Goal: Task Accomplishment & Management: Manage account settings

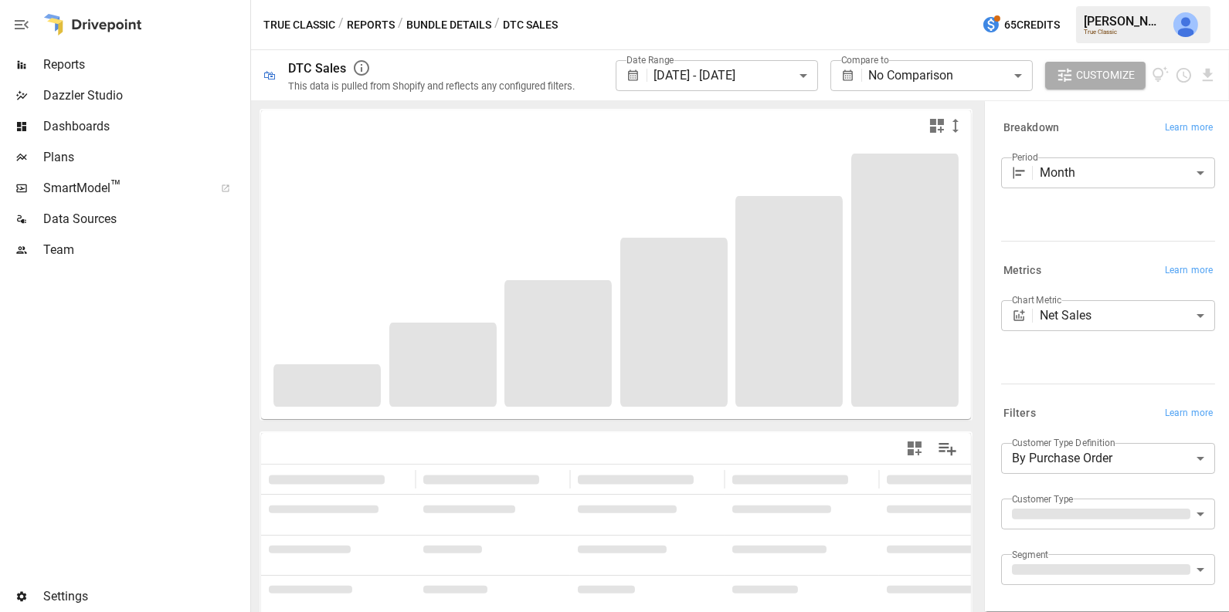
click at [116, 236] on div "Team" at bounding box center [123, 250] width 247 height 31
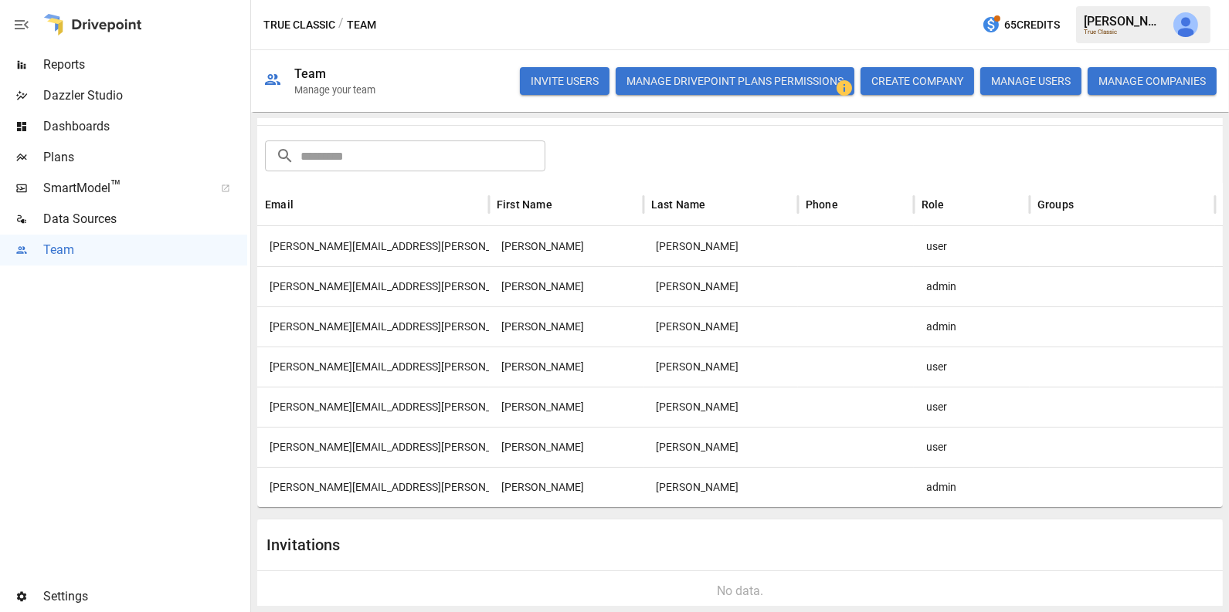
scroll to position [78, 0]
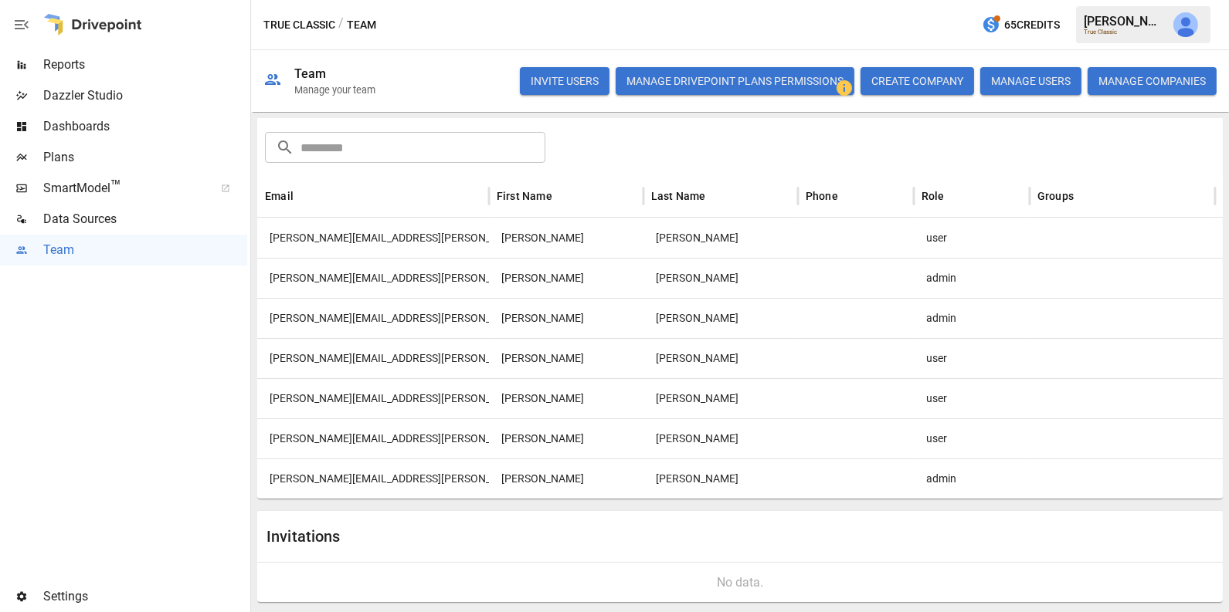
click at [785, 404] on div "[PERSON_NAME]" at bounding box center [720, 398] width 154 height 40
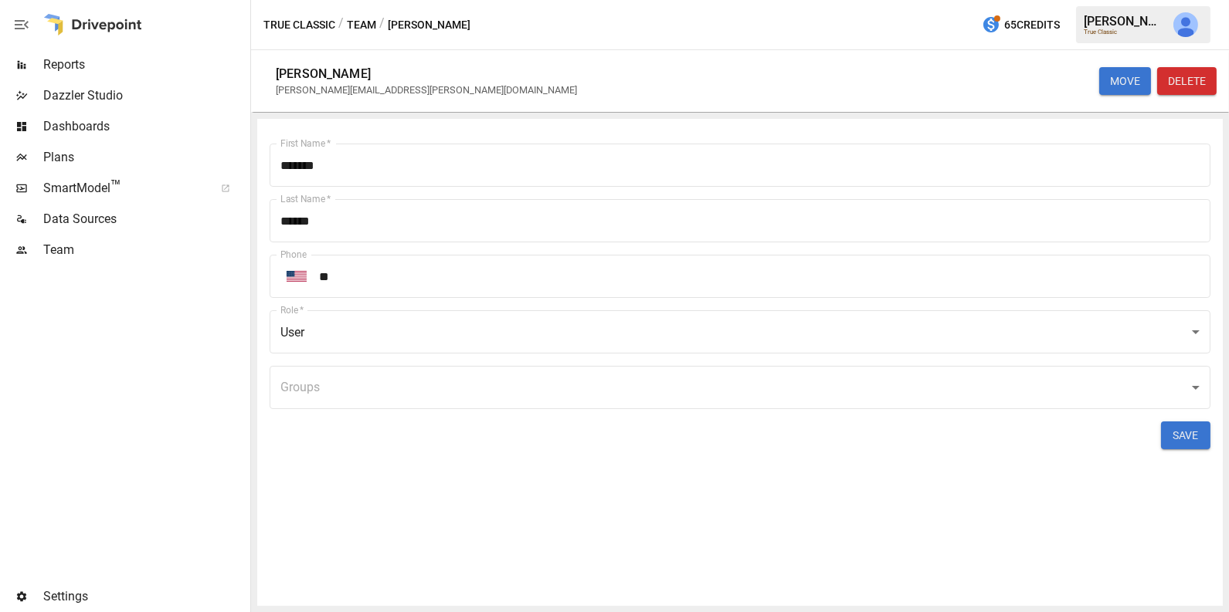
click at [544, 0] on body "Reports Dazzler Studio Dashboards Plans SmartModel ™ Data Sources Team Settings…" at bounding box center [614, 0] width 1229 height 0
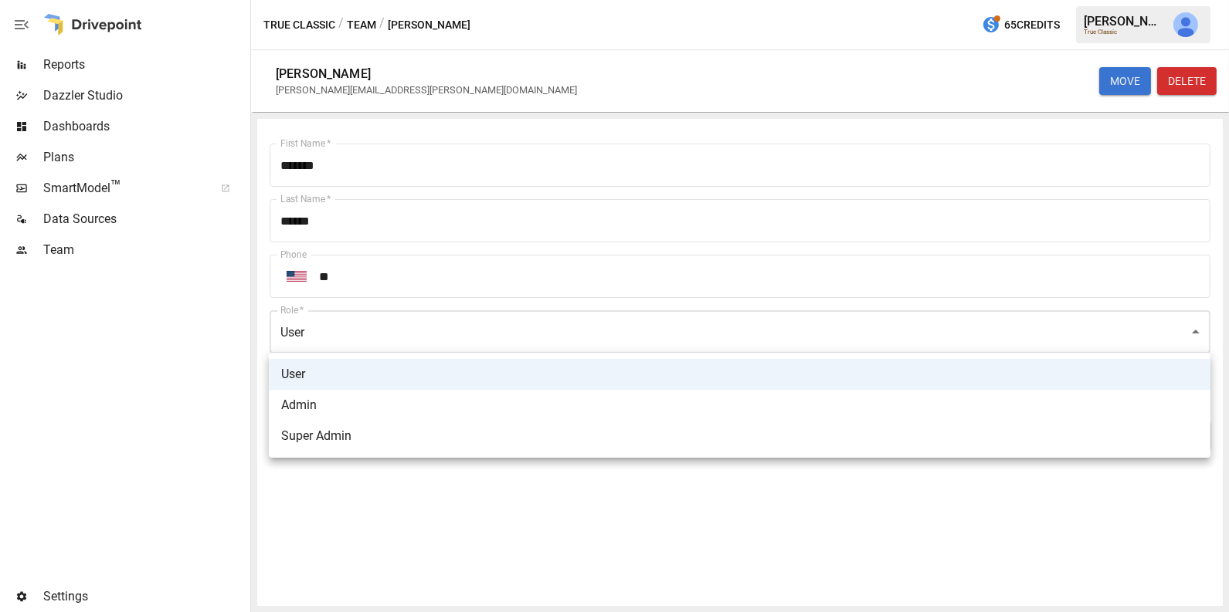
click at [172, 379] on div at bounding box center [614, 306] width 1229 height 612
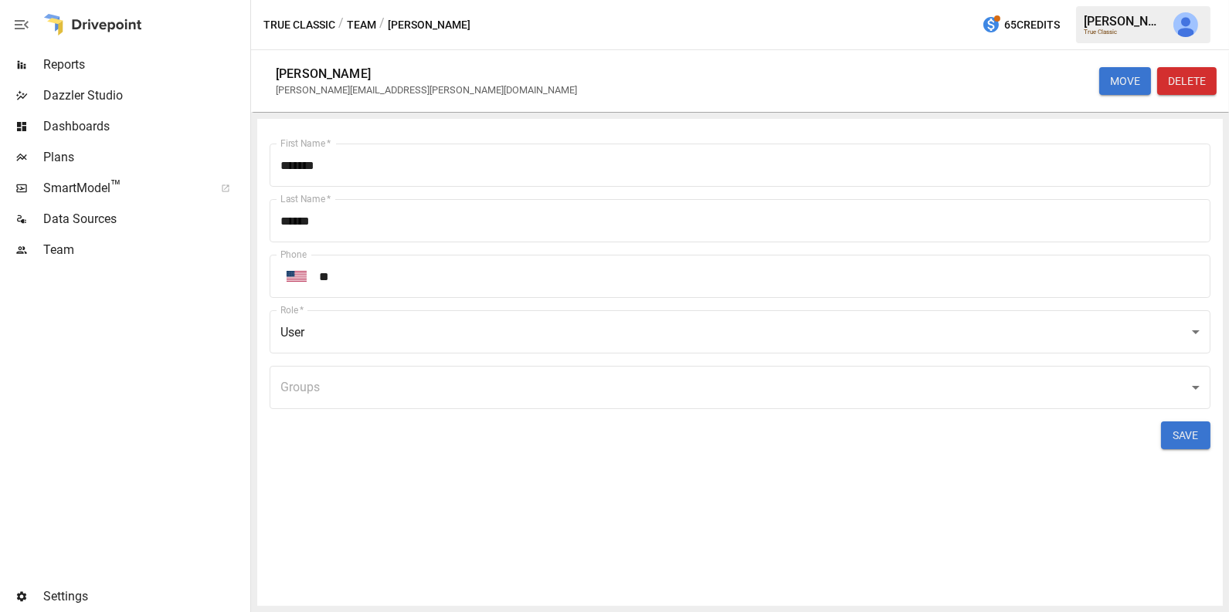
click at [368, 24] on button "Team" at bounding box center [361, 24] width 29 height 19
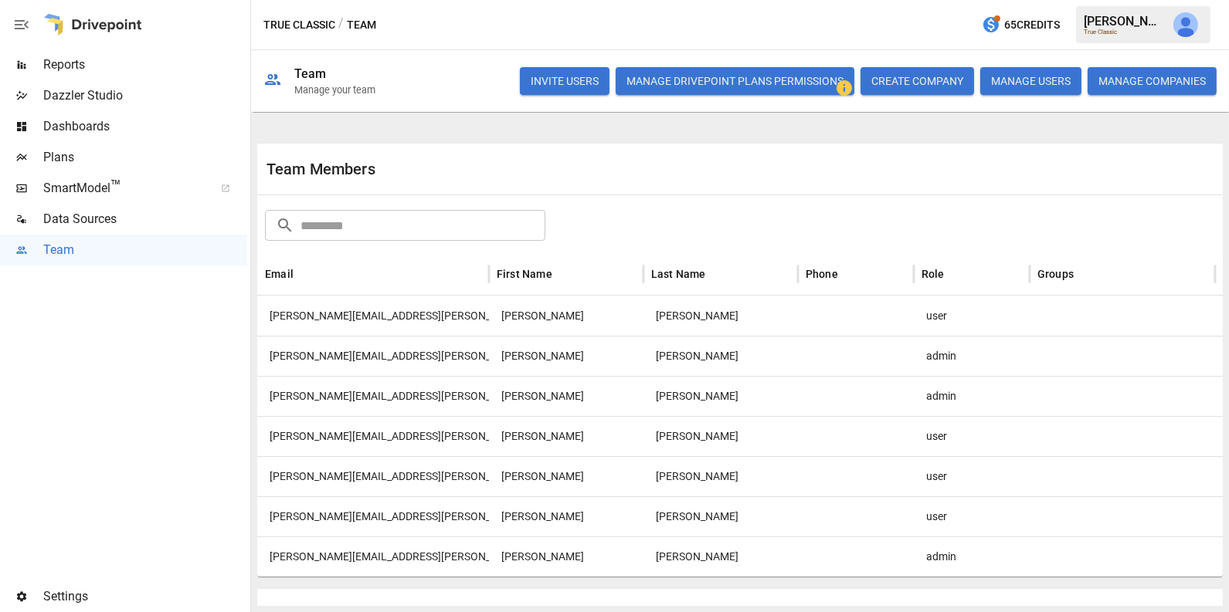
click at [1045, 70] on button "MANAGE USERS" at bounding box center [1030, 81] width 101 height 28
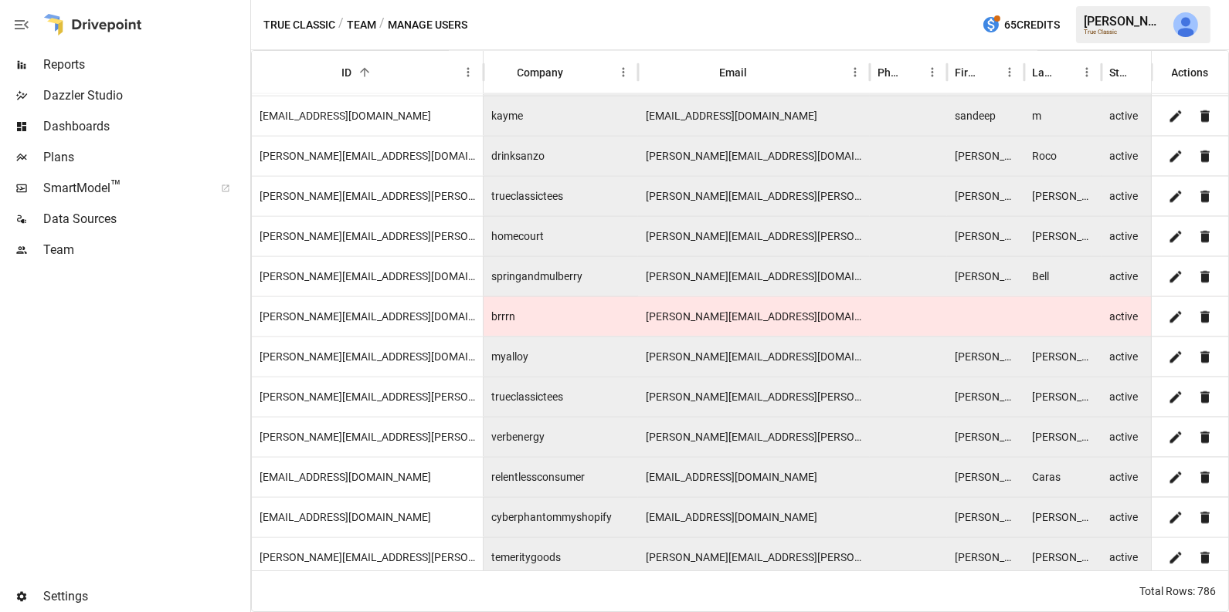
click at [362, 27] on button "Team" at bounding box center [361, 24] width 29 height 19
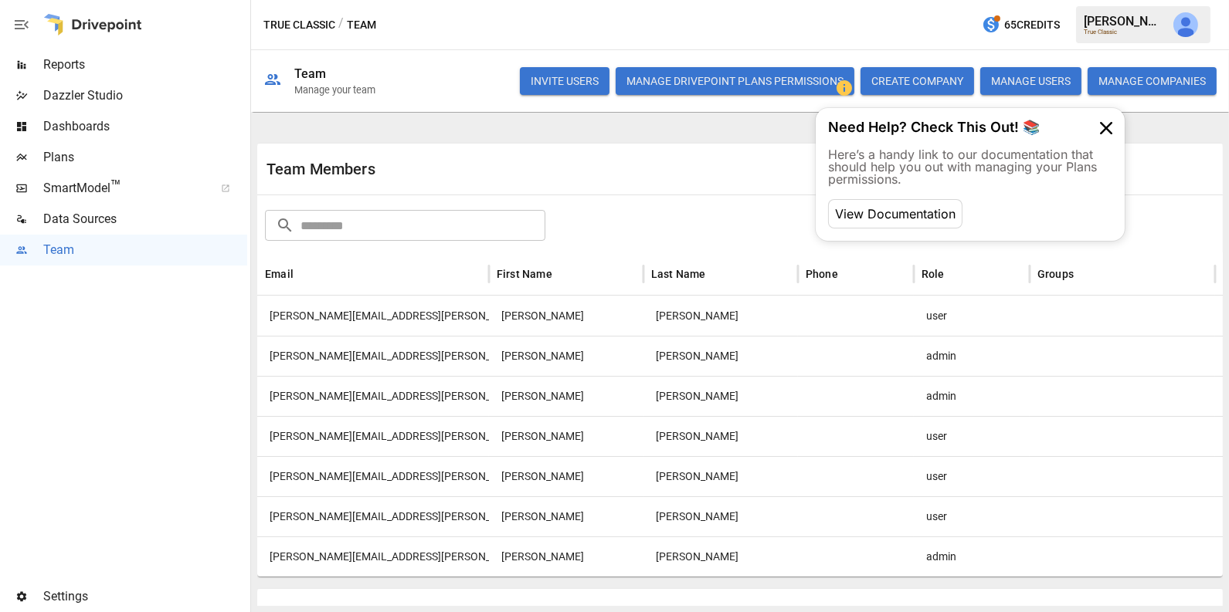
click at [1198, 23] on button "button" at bounding box center [1185, 24] width 43 height 43
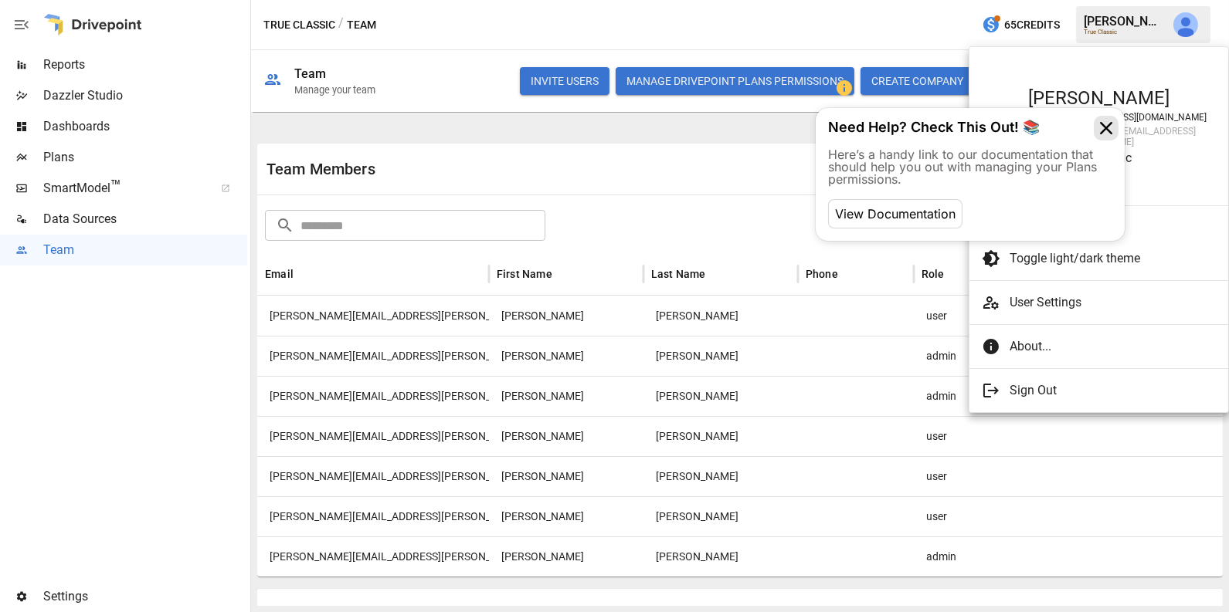
scroll to position [5019, 0]
click at [1107, 128] on icon at bounding box center [1105, 128] width 25 height 25
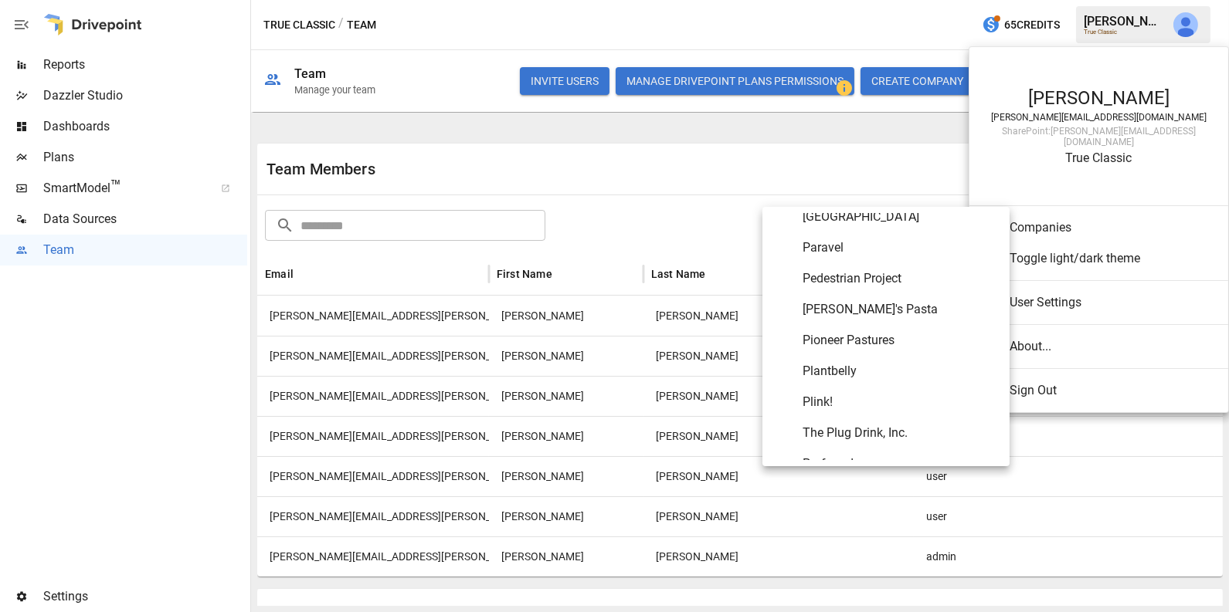
scroll to position [6564, 0]
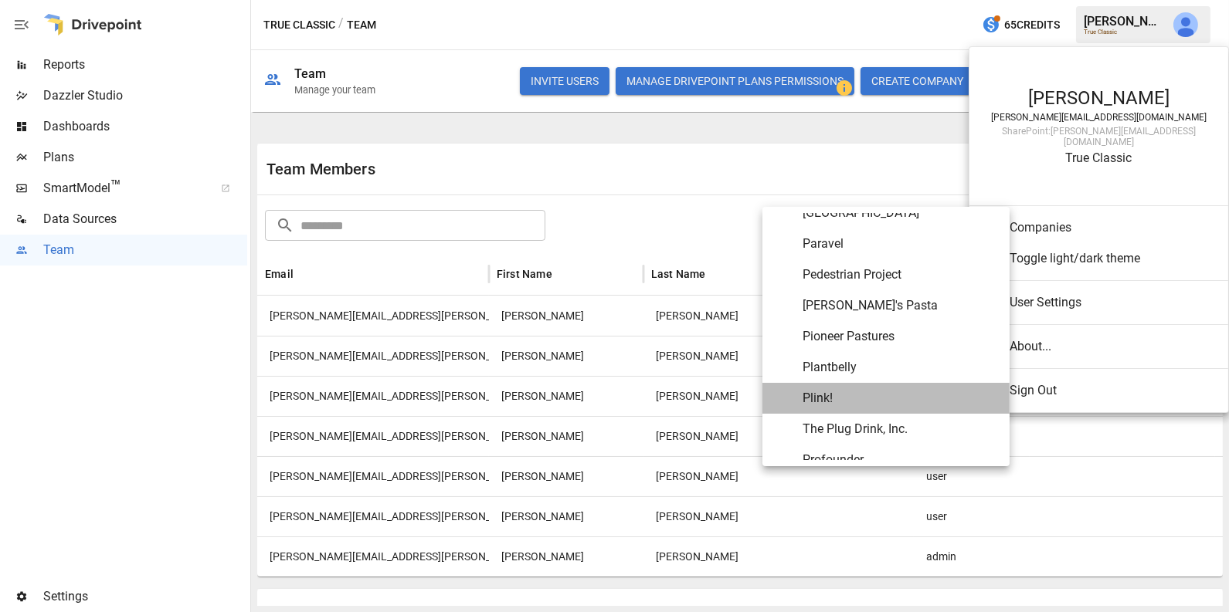
click at [829, 404] on span "Plink!" at bounding box center [899, 398] width 195 height 19
